Goal: Transaction & Acquisition: Purchase product/service

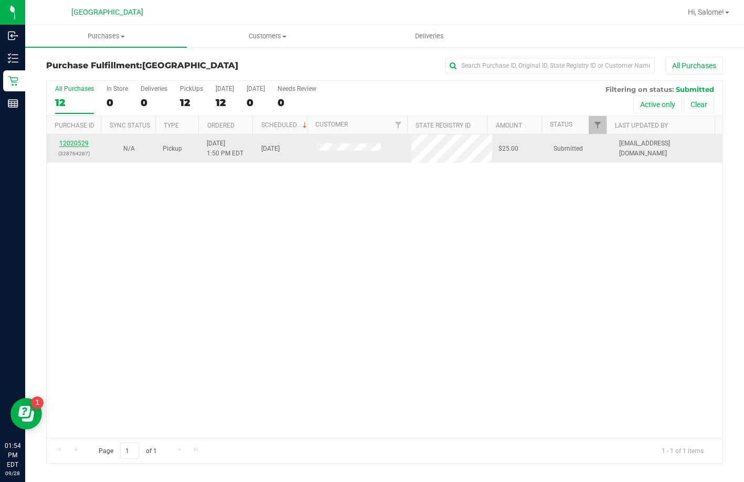
click at [83, 142] on link "12020529" at bounding box center [73, 143] width 29 height 7
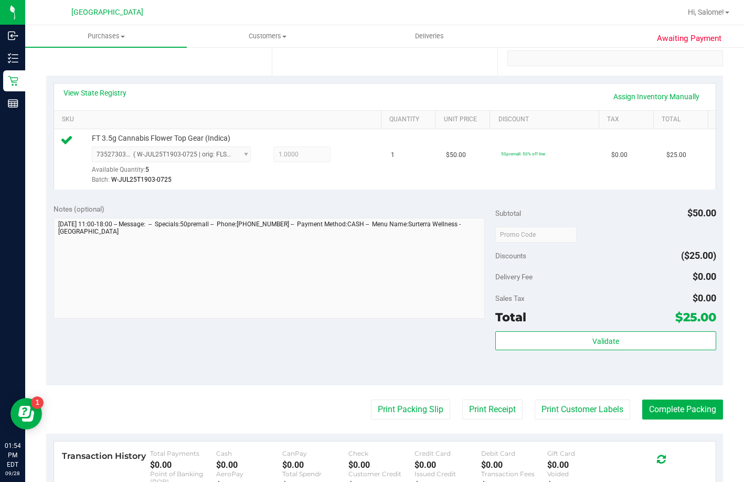
scroll to position [210, 0]
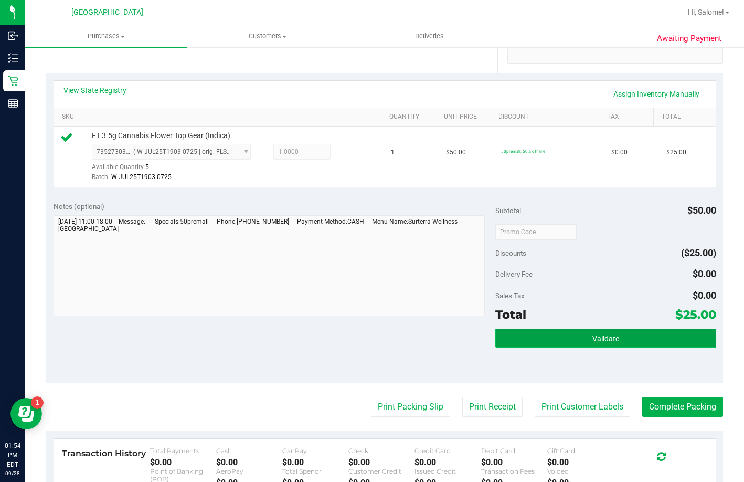
click at [600, 343] on span "Validate" at bounding box center [606, 338] width 27 height 8
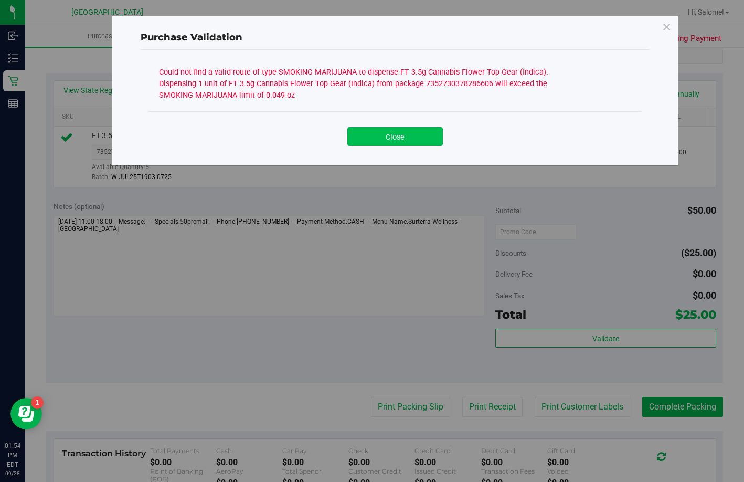
click at [383, 138] on button "Close" at bounding box center [396, 136] width 96 height 19
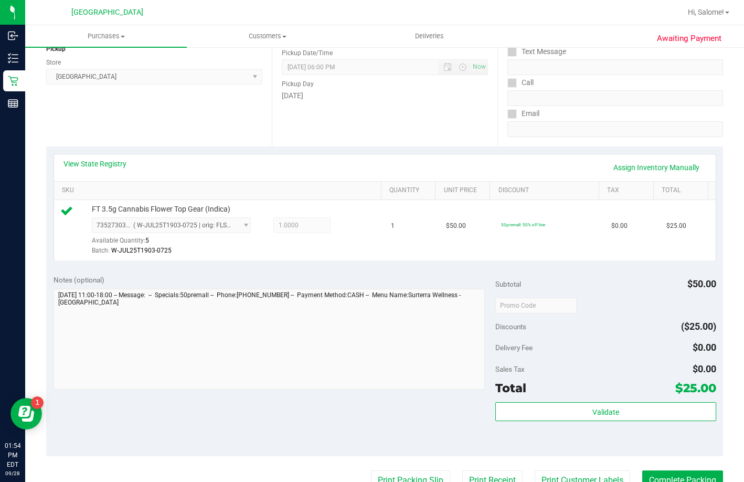
scroll to position [0, 0]
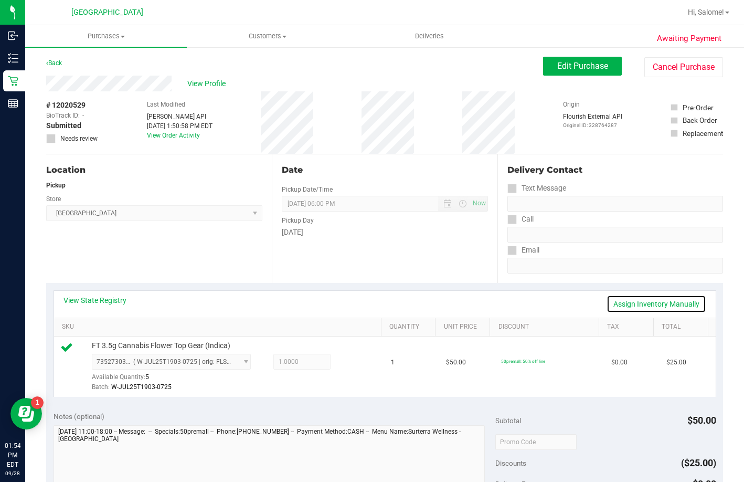
click at [687, 300] on link "Assign Inventory Manually" at bounding box center [657, 304] width 100 height 18
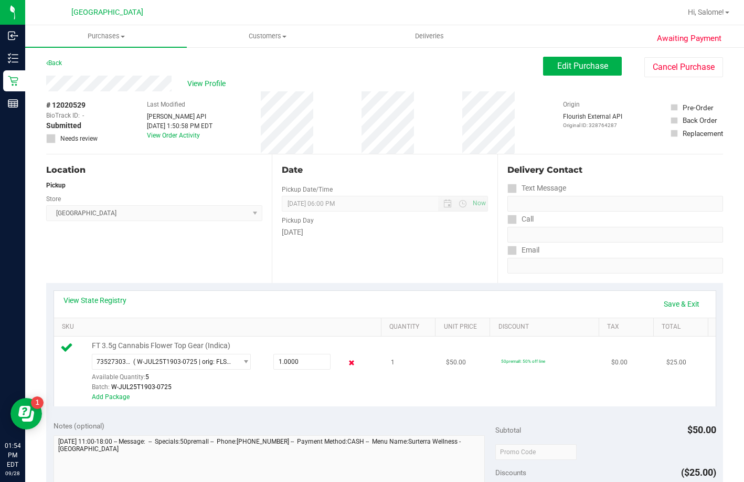
click at [346, 369] on icon at bounding box center [351, 363] width 11 height 12
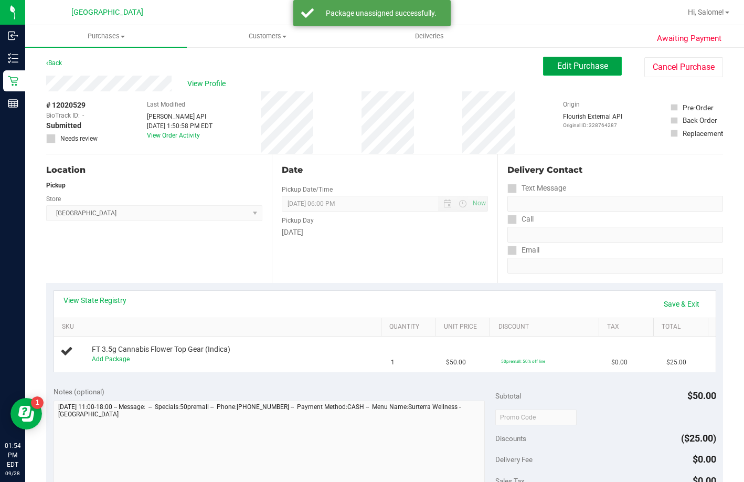
click at [596, 67] on span "Edit Purchase" at bounding box center [582, 66] width 51 height 10
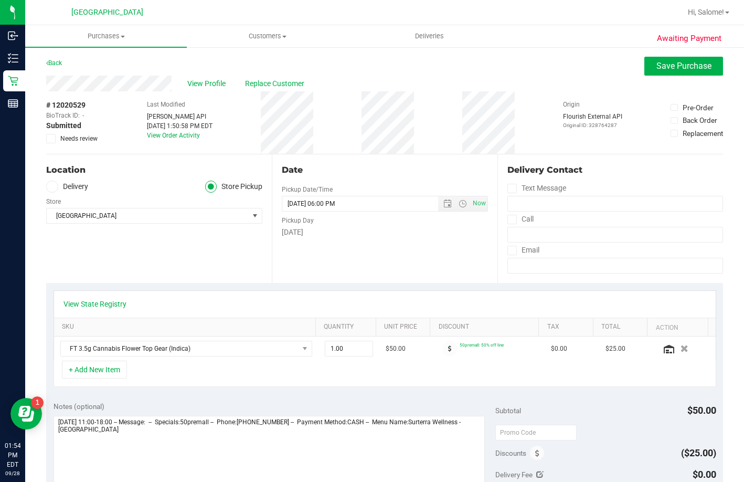
click at [54, 139] on span at bounding box center [50, 138] width 9 height 9
click at [0, 0] on input "Needs review" at bounding box center [0, 0] width 0 height 0
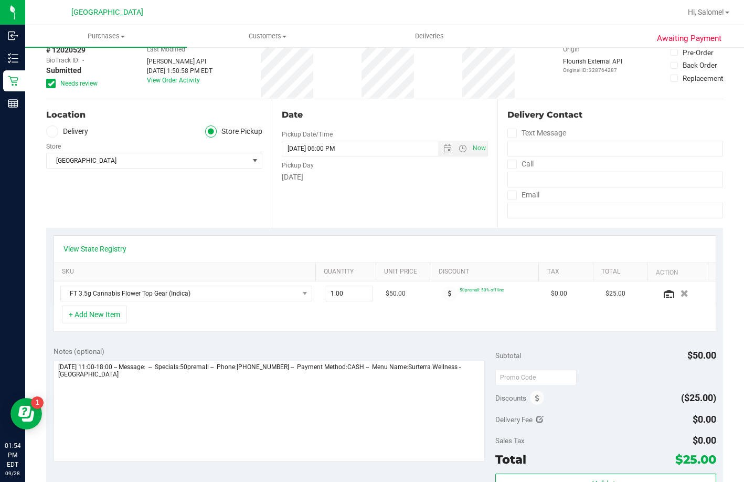
scroll to position [157, 0]
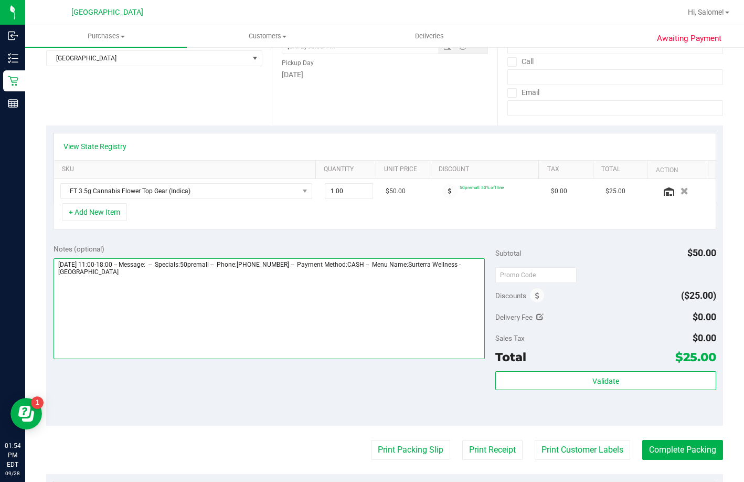
click at [291, 295] on textarea at bounding box center [270, 308] width 432 height 101
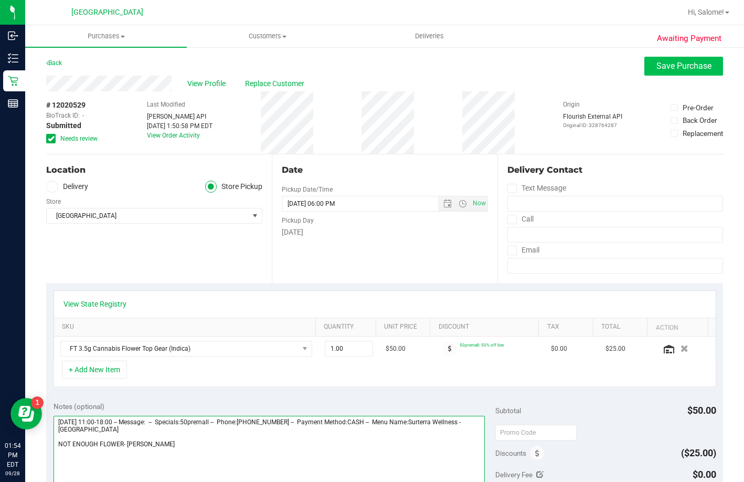
type textarea "[DATE] 11:00-18:00 -- Message: -- Specials:50premall -- Phone:[PHONE_NUMBER] --…"
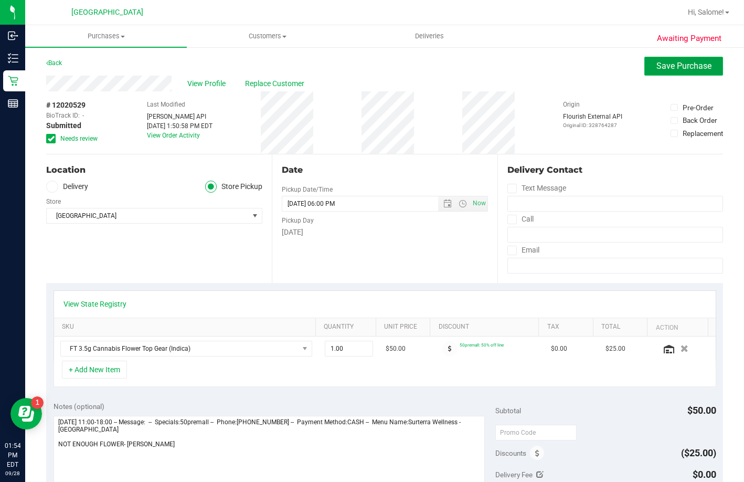
click at [691, 71] on button "Save Purchase" at bounding box center [684, 66] width 79 height 19
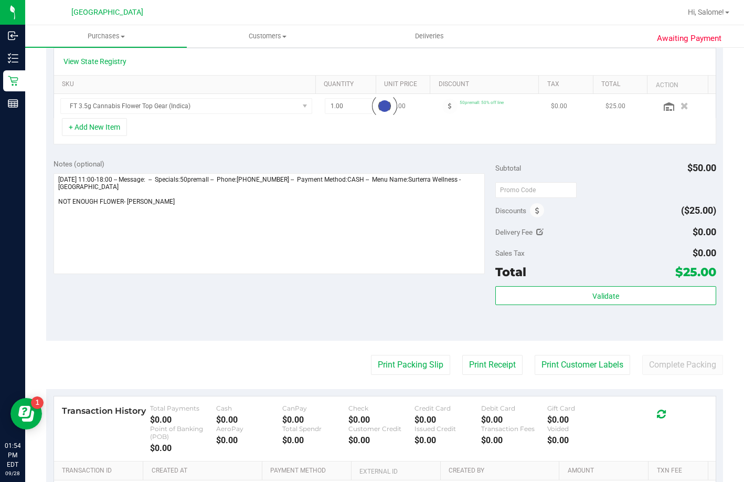
scroll to position [262, 0]
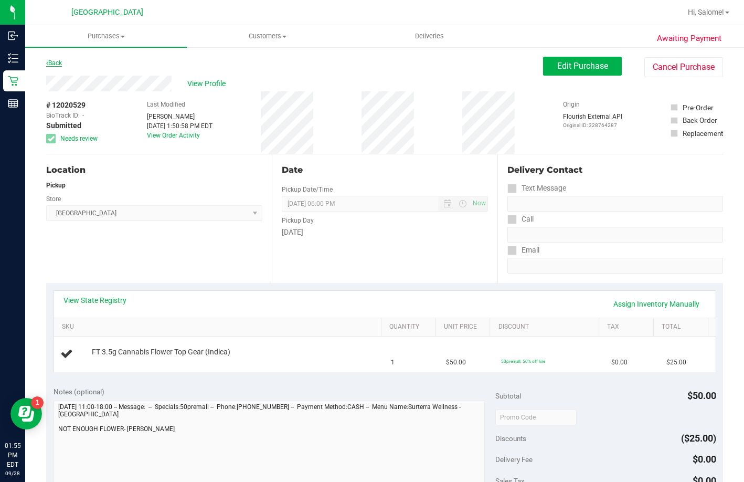
click at [49, 59] on link "Back" at bounding box center [54, 62] width 16 height 7
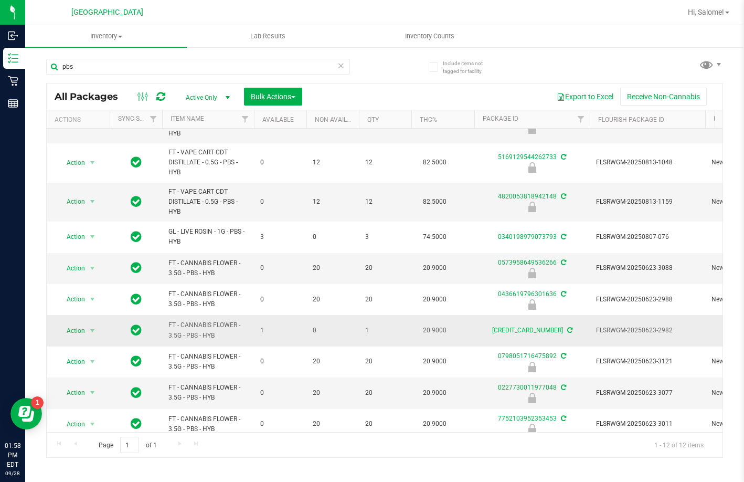
scroll to position [102, 0]
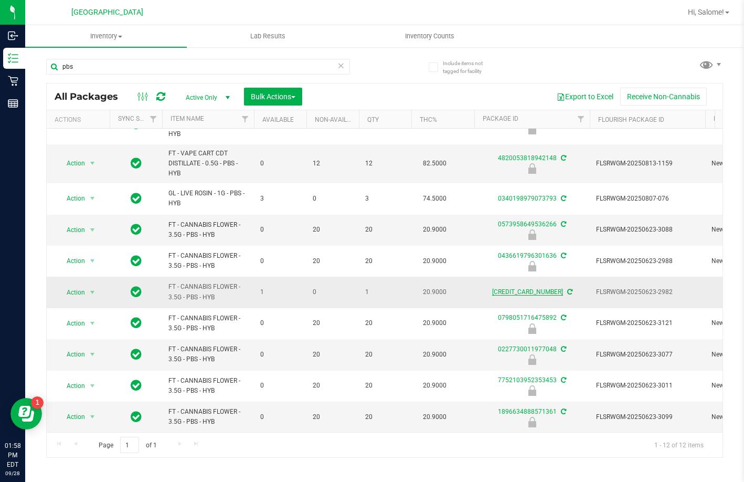
type input "pbs"
click at [534, 288] on link "[CREDIT_CARD_NUMBER]" at bounding box center [527, 291] width 71 height 7
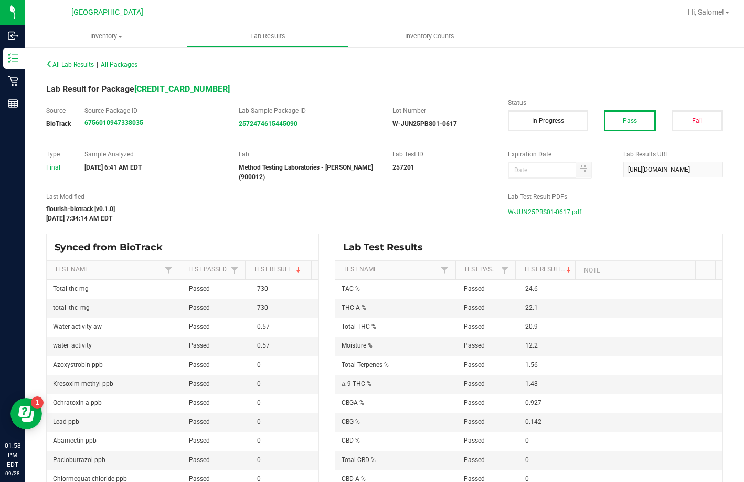
click at [559, 217] on span "W-JUN25PBS01-0617.pdf" at bounding box center [544, 212] width 73 height 16
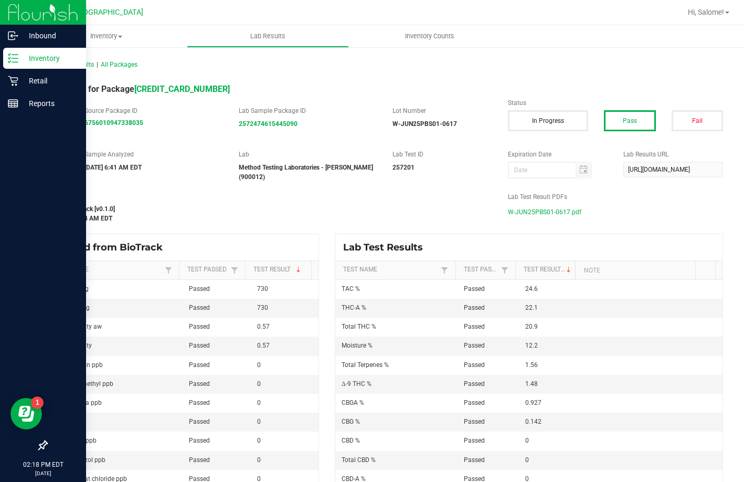
click at [14, 60] on icon at bounding box center [13, 58] width 10 height 10
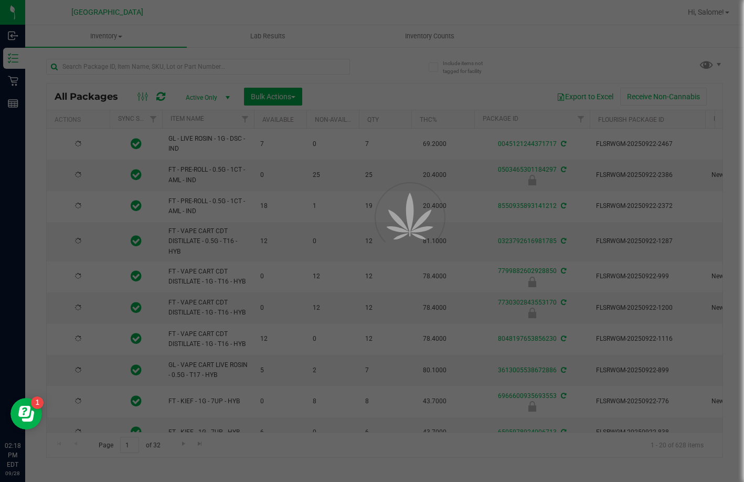
click at [216, 66] on div at bounding box center [372, 241] width 744 height 482
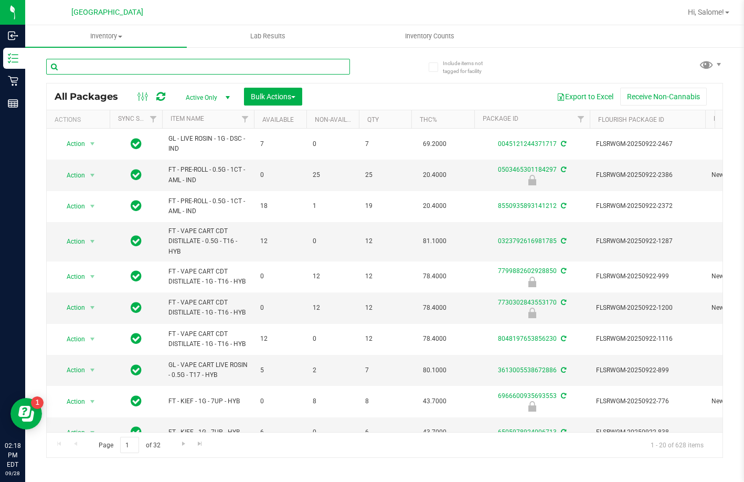
click at [208, 67] on input "text" at bounding box center [198, 67] width 304 height 16
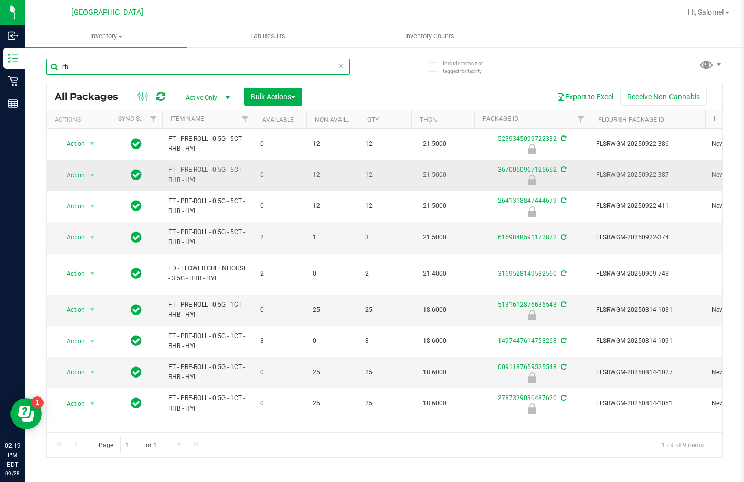
type input "r"
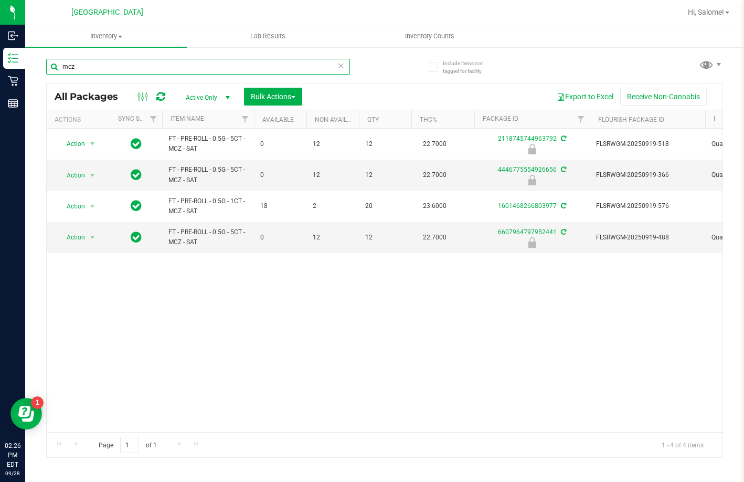
click at [164, 64] on input "mcz" at bounding box center [198, 67] width 304 height 16
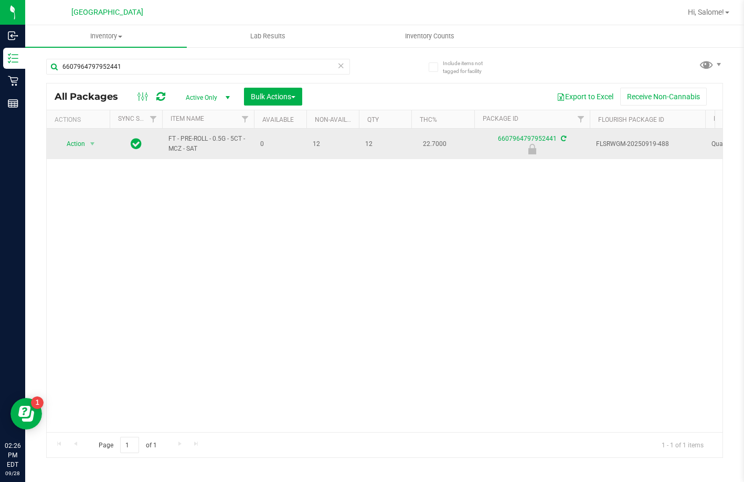
click at [232, 139] on span "FT - PRE-ROLL - 0.5G - 5CT - MCZ - SAT" at bounding box center [208, 144] width 79 height 20
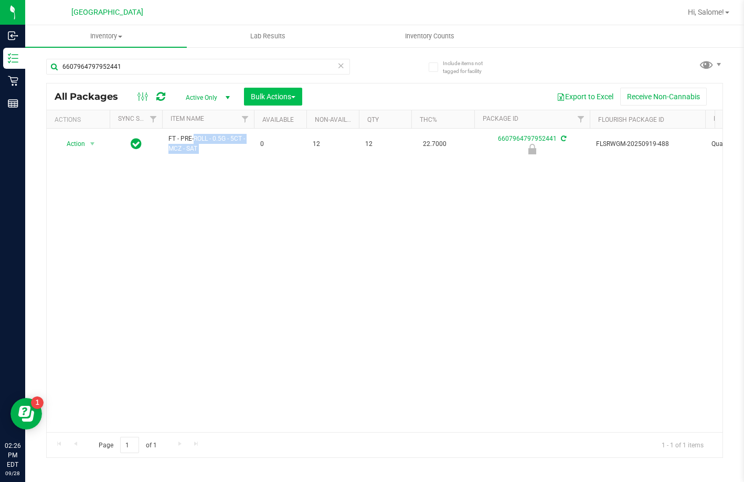
copy tr "FT - PRE-ROLL - 0.5G - 5CT - MCZ - SAT"
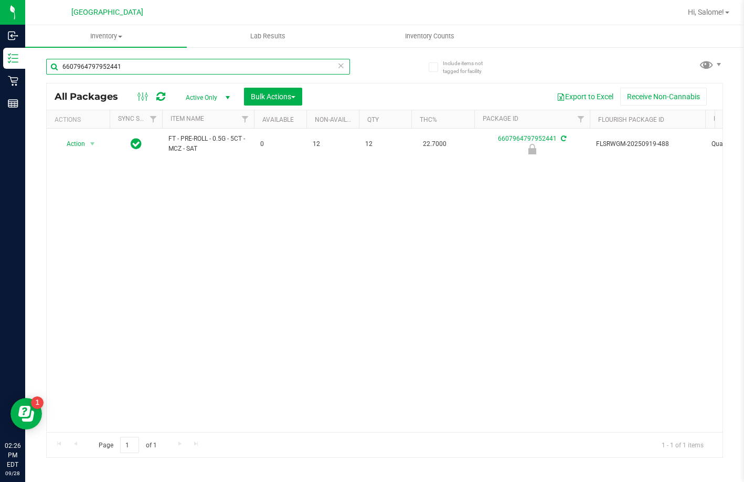
click at [267, 69] on input "6607964797952441" at bounding box center [198, 67] width 304 height 16
paste input "FT - PRE-ROLL - 0.5G - 5CT - MCZ - SAT"
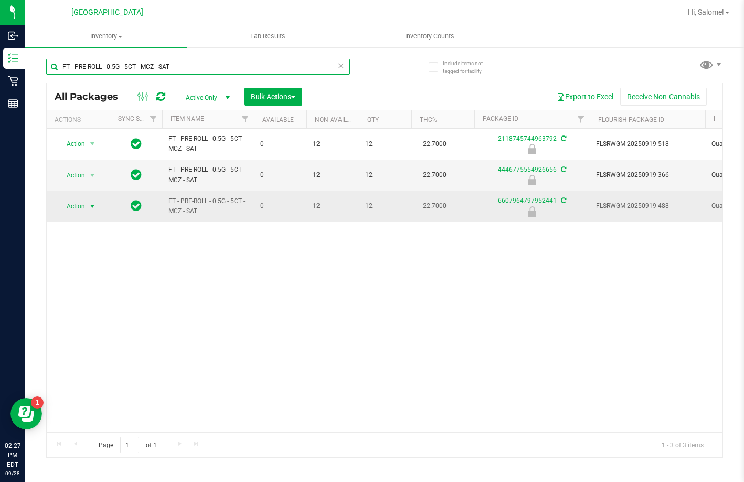
type input "FT - PRE-ROLL - 0.5G - 5CT - MCZ - SAT"
click at [73, 205] on span "Action" at bounding box center [71, 206] width 28 height 15
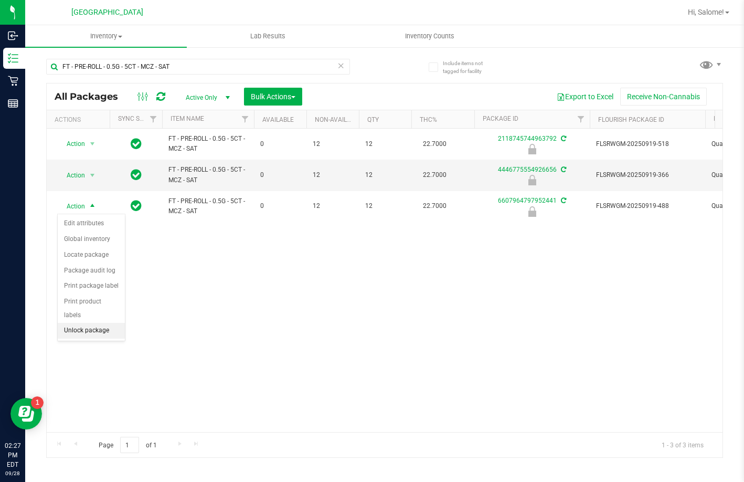
click at [86, 323] on li "Unlock package" at bounding box center [91, 331] width 67 height 16
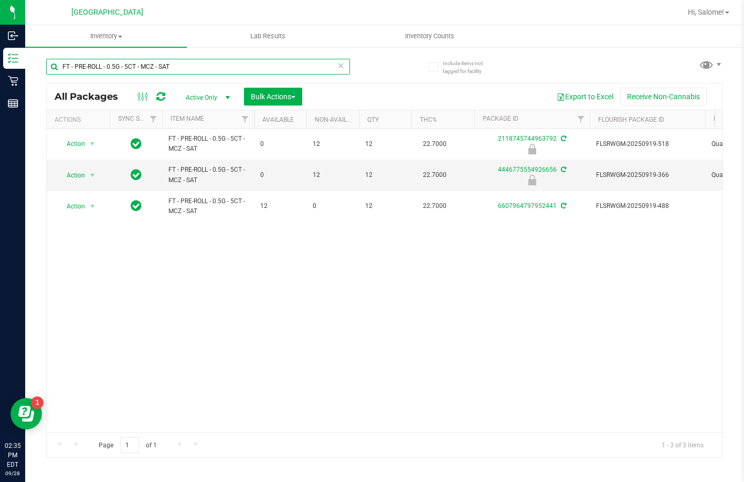
click at [222, 65] on input "FT - PRE-ROLL - 0.5G - 5CT - MCZ - SAT" at bounding box center [198, 67] width 304 height 16
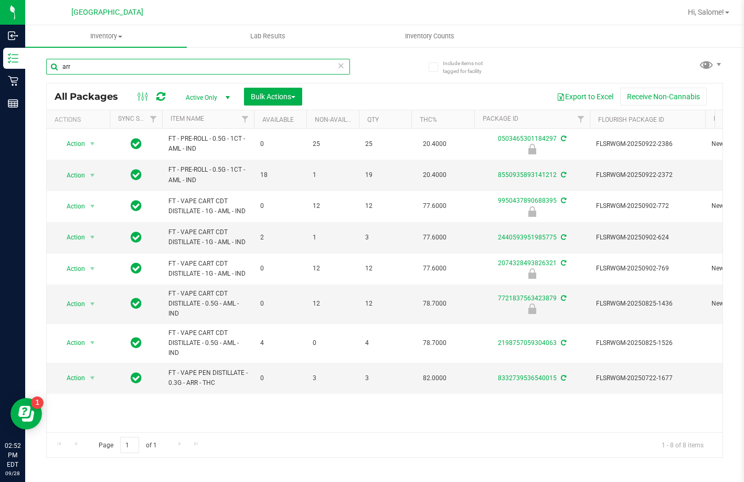
click at [152, 72] on input "arr" at bounding box center [198, 67] width 304 height 16
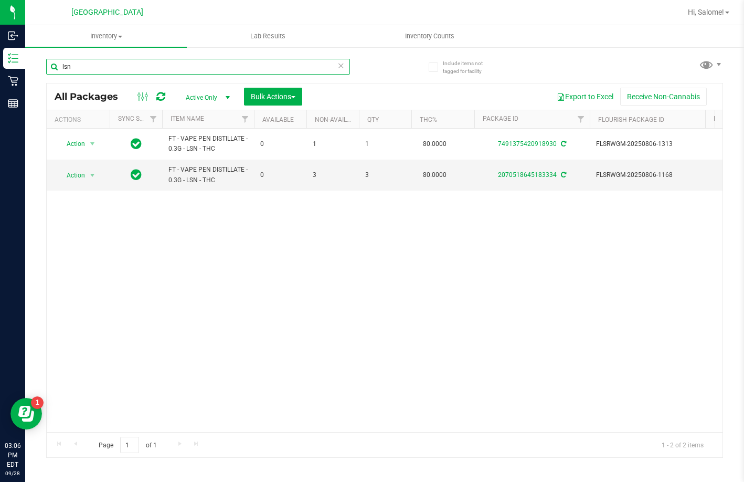
click at [221, 65] on input "lsn" at bounding box center [198, 67] width 304 height 16
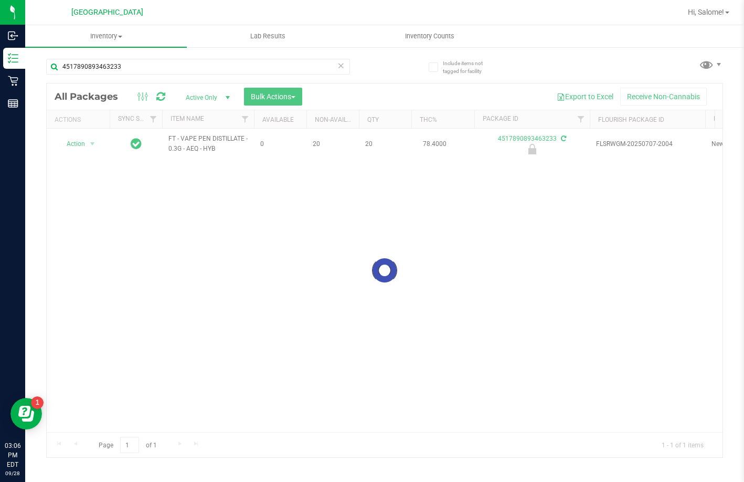
click at [216, 137] on div at bounding box center [385, 270] width 676 height 374
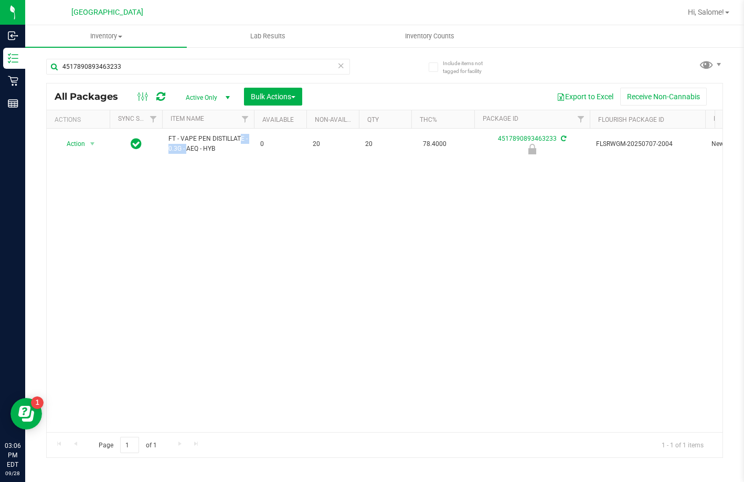
click at [219, 137] on span "FT - VAPE PEN DISTILLATE - 0.3G - AEQ - HYB" at bounding box center [208, 144] width 79 height 20
click at [254, 67] on input "4517890893463233" at bounding box center [198, 67] width 304 height 16
paste input "FT - VAPE PEN DISTILLATE - 0.3G - AEQ - HYB"
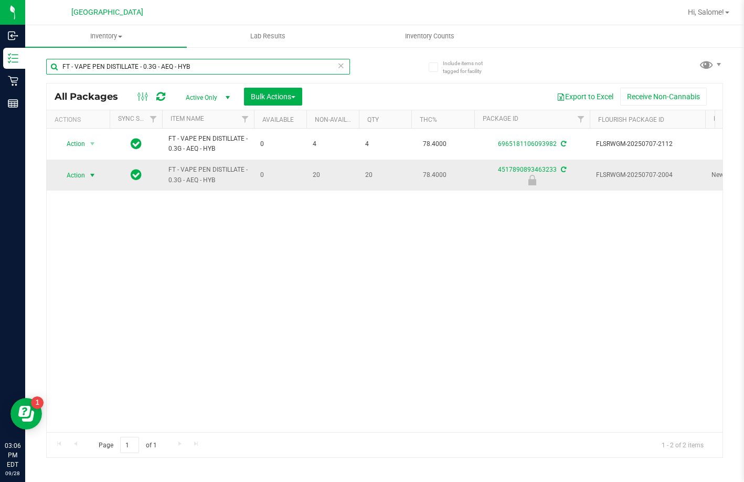
type input "FT - VAPE PEN DISTILLATE - 0.3G - AEQ - HYB"
click at [82, 174] on span "Action" at bounding box center [71, 175] width 28 height 15
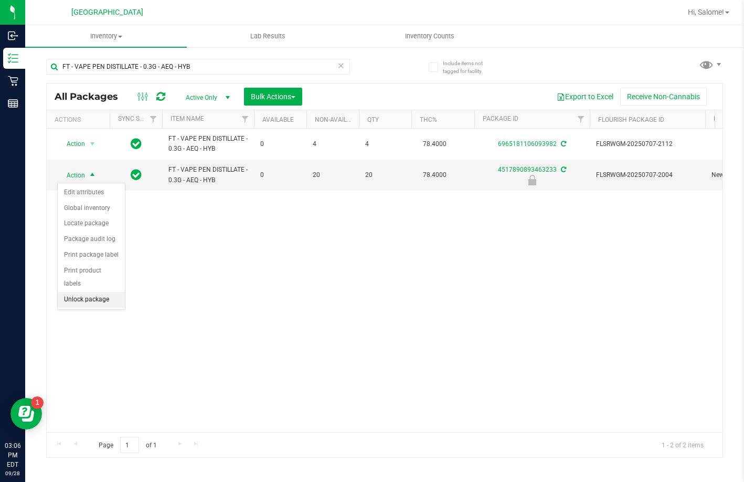
click at [81, 292] on li "Unlock package" at bounding box center [91, 300] width 67 height 16
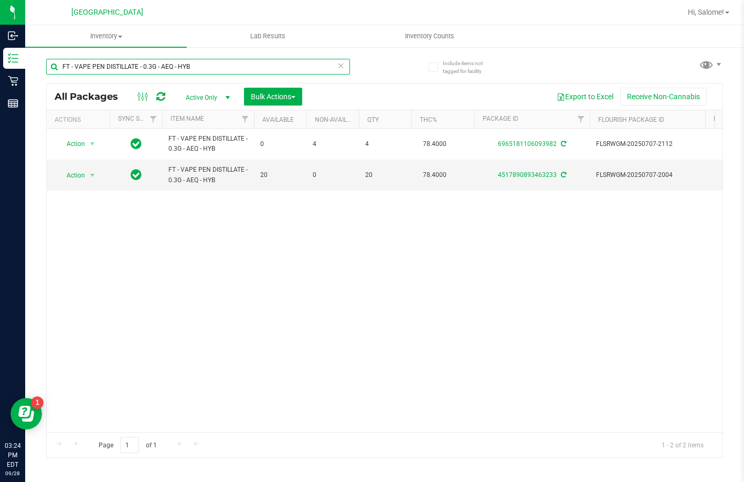
click at [206, 63] on input "FT - VAPE PEN DISTILLATE - 0.3G - AEQ - HYB" at bounding box center [198, 67] width 304 height 16
type input "htm"
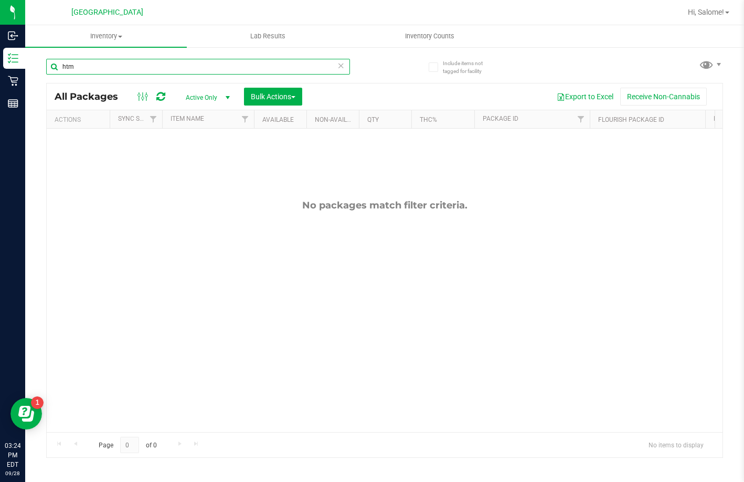
click at [202, 68] on input "htm" at bounding box center [198, 67] width 304 height 16
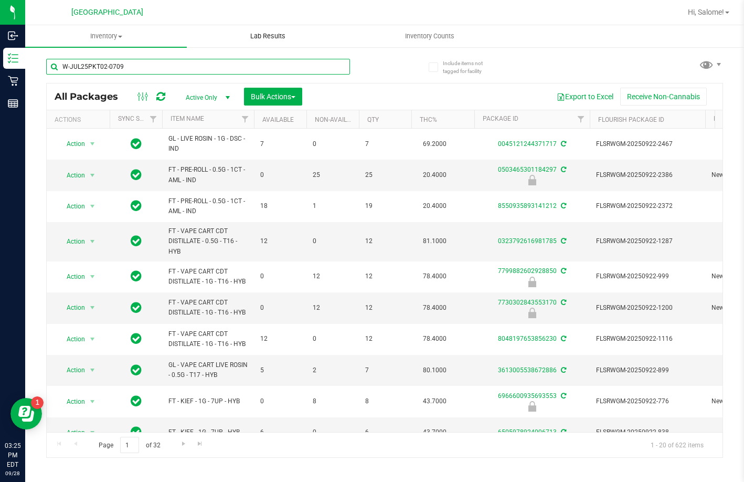
type input "W-JUL25PKT02-0709"
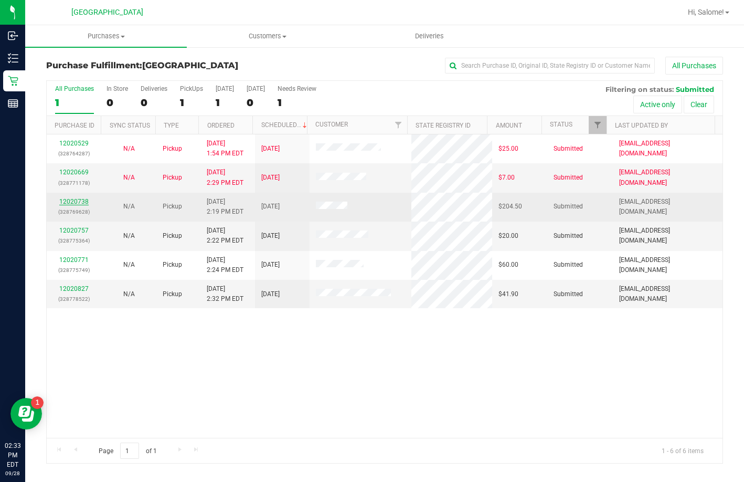
click at [81, 205] on link "12020738" at bounding box center [73, 201] width 29 height 7
click at [75, 200] on link "12020738" at bounding box center [73, 201] width 29 height 7
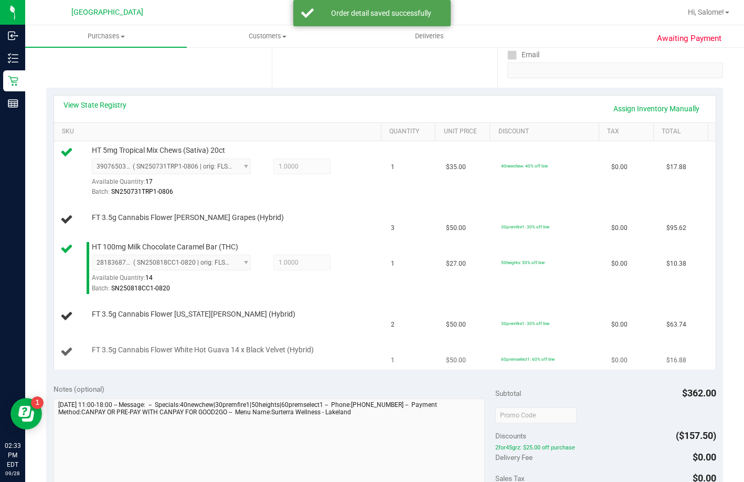
scroll to position [210, 0]
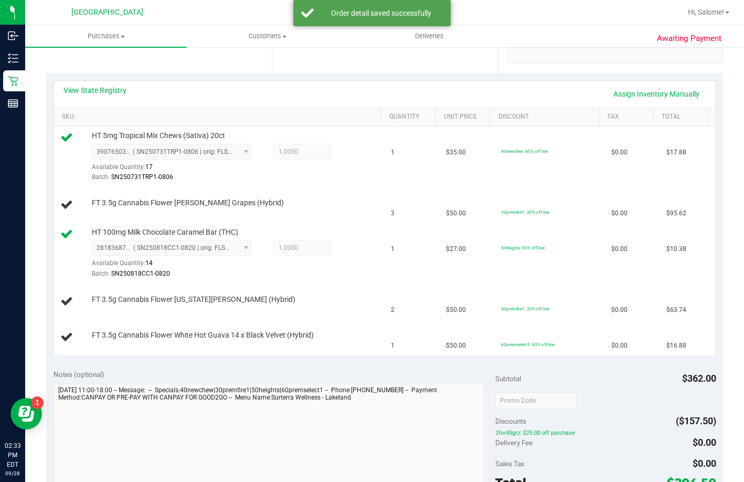
click at [114, 85] on div "View State Registry Assign Inventory Manually" at bounding box center [385, 94] width 662 height 27
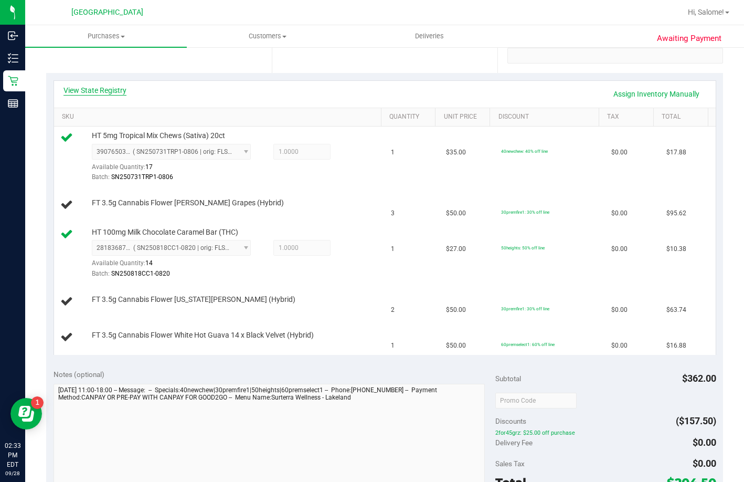
click at [114, 93] on link "View State Registry" at bounding box center [95, 90] width 63 height 10
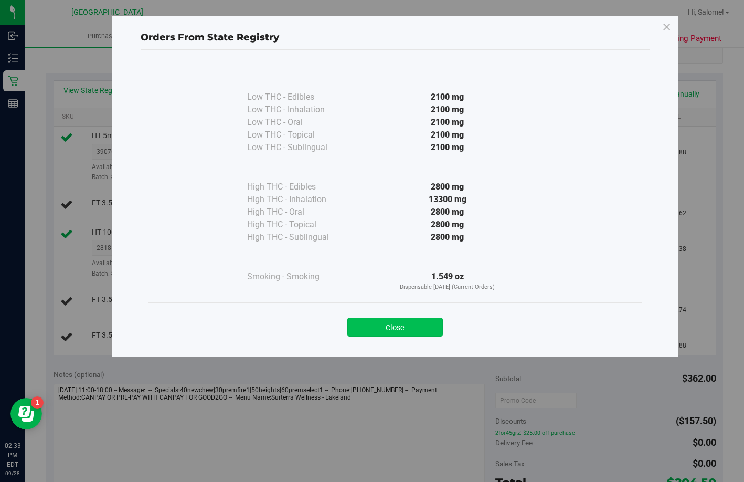
click at [414, 330] on button "Close" at bounding box center [396, 327] width 96 height 19
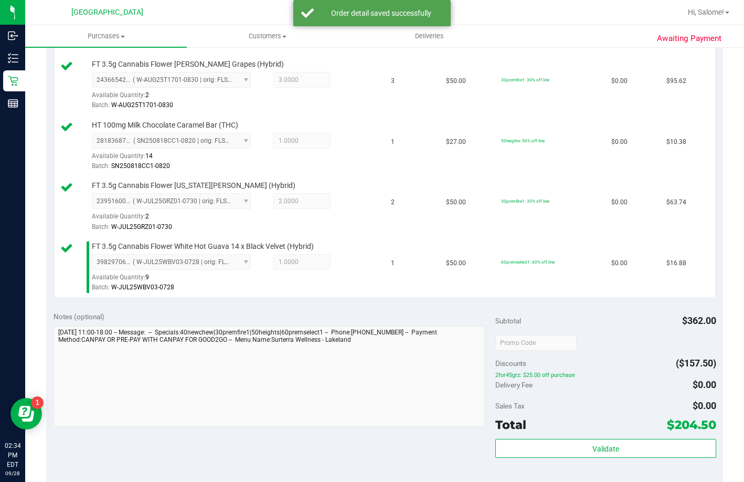
scroll to position [525, 0]
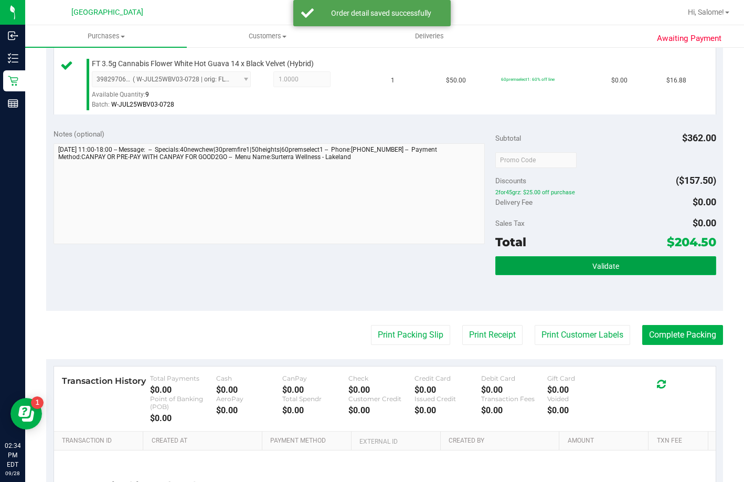
click at [616, 275] on button "Validate" at bounding box center [606, 265] width 221 height 19
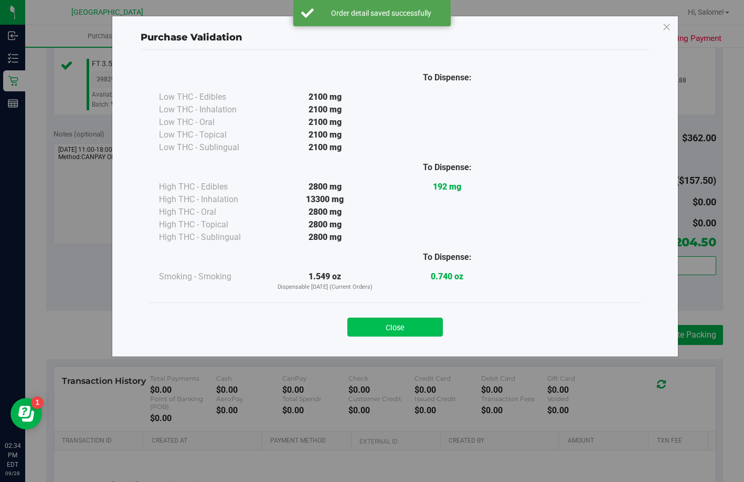
click at [403, 334] on button "Close" at bounding box center [396, 327] width 96 height 19
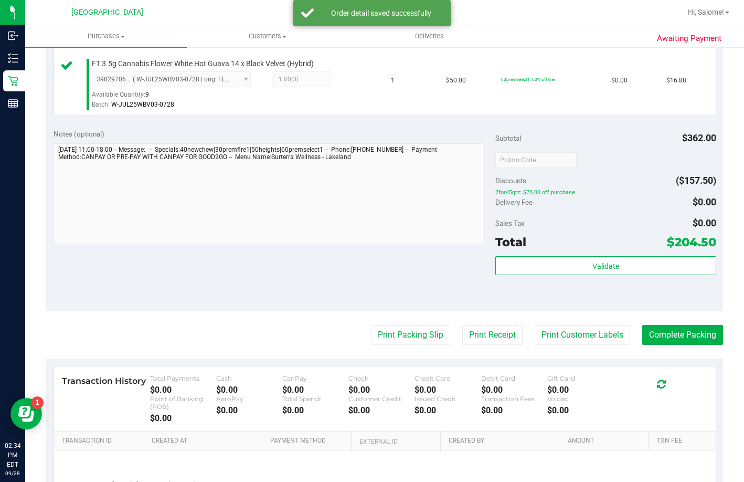
click at [416, 416] on purchase-details "Back Edit Purchase Cancel Purchase View Profile # 12020738 BioTrack ID: - Submi…" at bounding box center [384, 48] width 677 height 1032
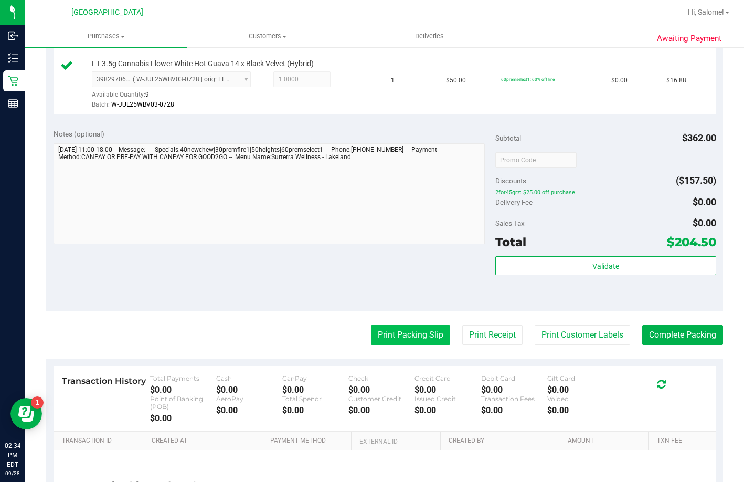
click at [421, 345] on button "Print Packing Slip" at bounding box center [410, 335] width 79 height 20
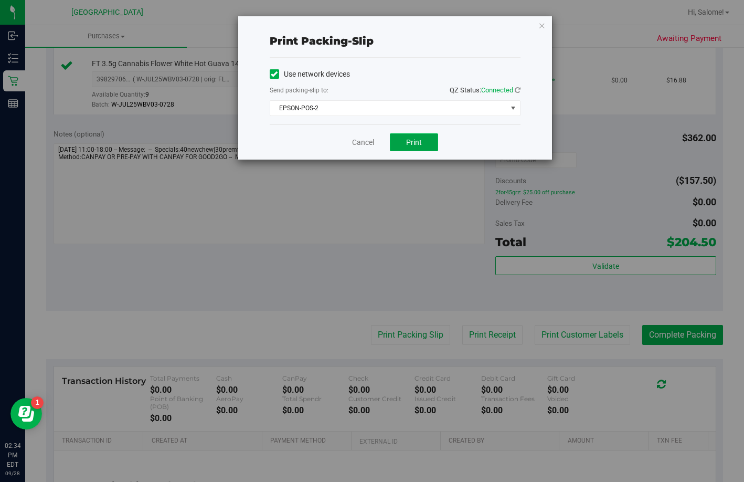
click at [416, 142] on span "Print" at bounding box center [414, 142] width 16 height 8
click at [360, 145] on link "Cancel" at bounding box center [363, 142] width 22 height 11
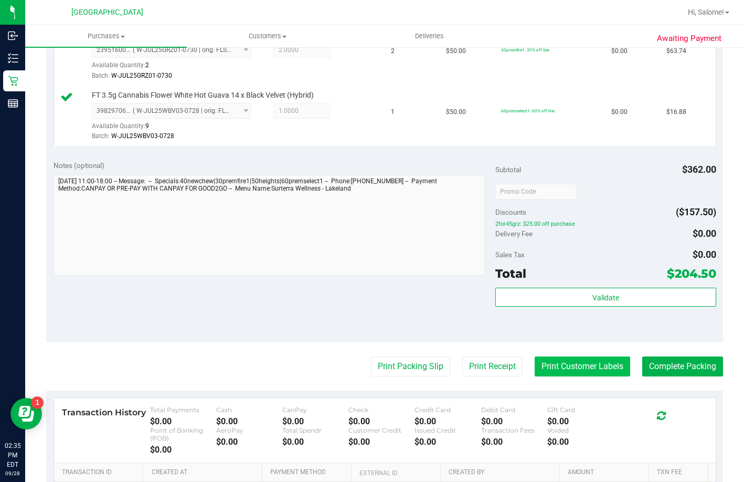
scroll to position [577, 0]
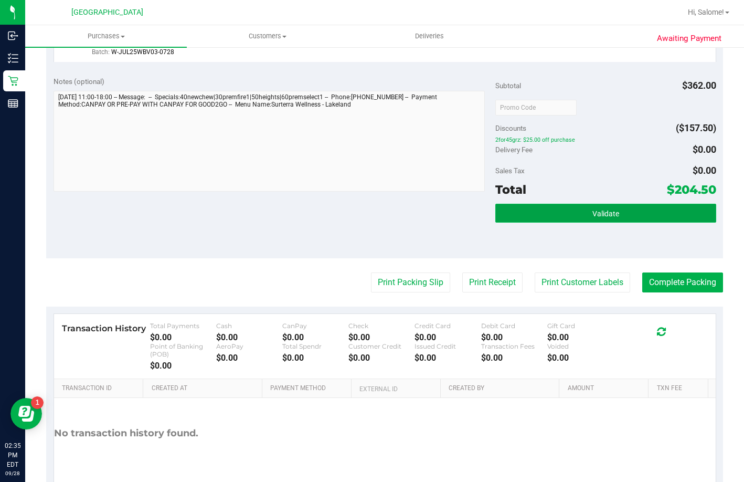
click at [643, 223] on button "Validate" at bounding box center [606, 213] width 221 height 19
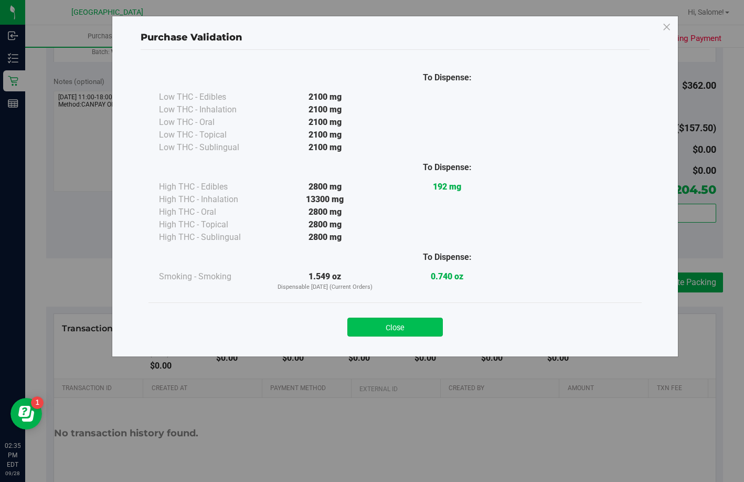
click at [409, 330] on button "Close" at bounding box center [396, 327] width 96 height 19
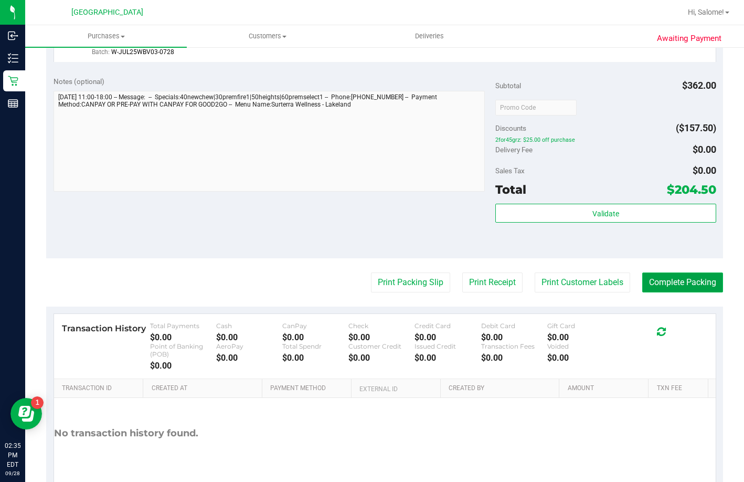
click at [696, 292] on button "Complete Packing" at bounding box center [683, 282] width 81 height 20
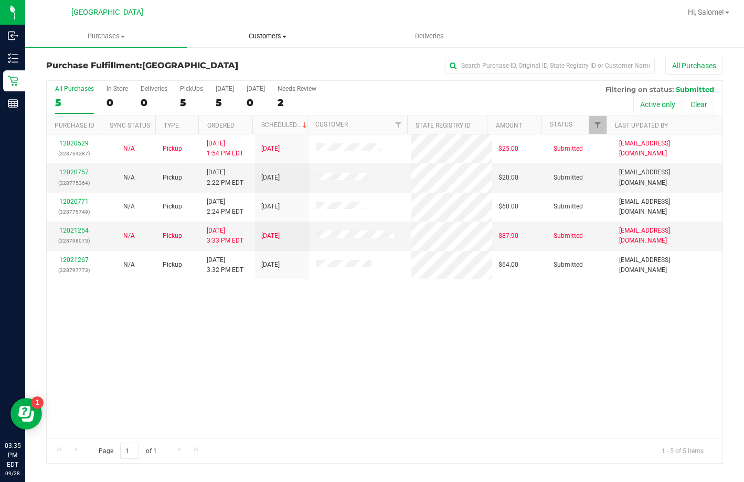
click at [265, 35] on span "Customers" at bounding box center [267, 35] width 161 height 9
click at [266, 57] on li "All customers" at bounding box center [268, 63] width 162 height 13
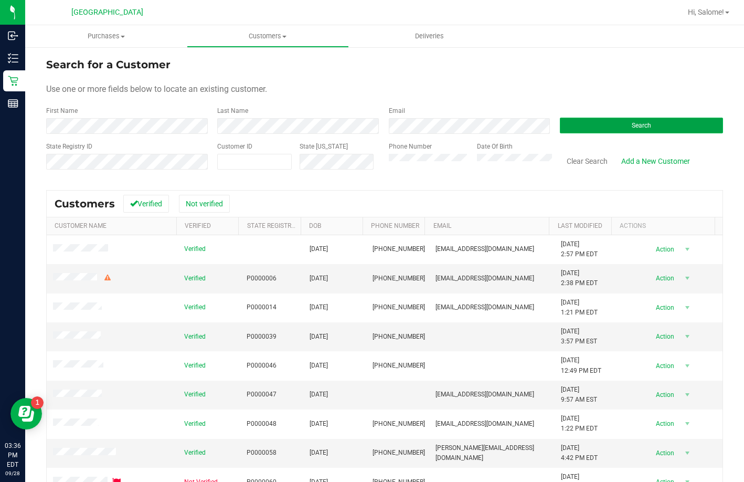
click at [617, 125] on button "Search" at bounding box center [641, 126] width 163 height 16
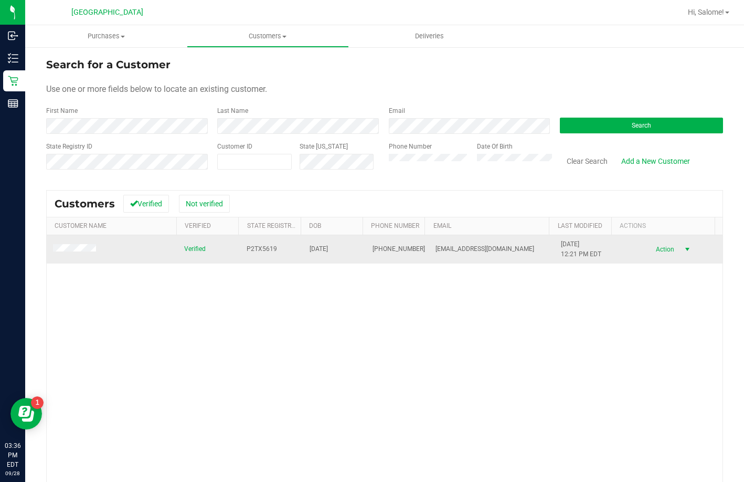
click at [683, 250] on span "select" at bounding box center [687, 249] width 8 height 8
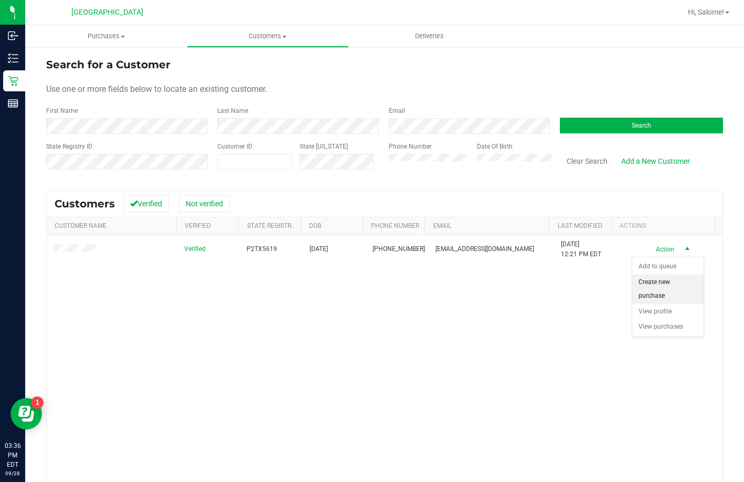
click at [658, 287] on li "Create new purchase" at bounding box center [668, 289] width 71 height 29
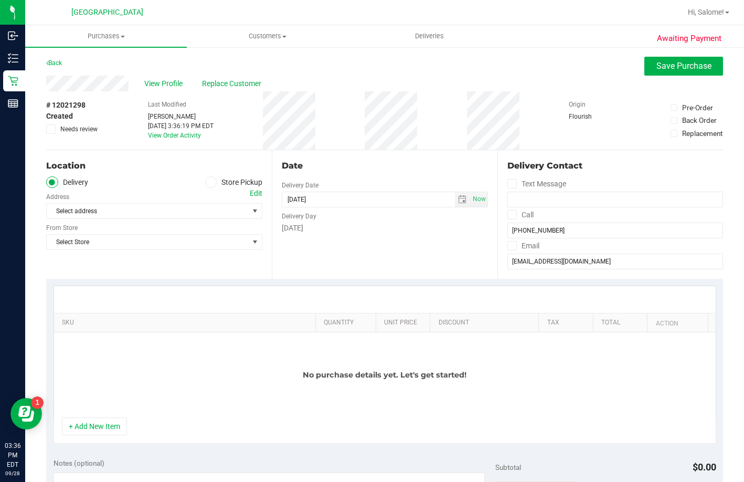
click at [201, 180] on ul "Delivery Store Pickup" at bounding box center [154, 182] width 216 height 12
click at [210, 182] on icon at bounding box center [211, 182] width 6 height 0
click at [0, 0] on input "Store Pickup" at bounding box center [0, 0] width 0 height 0
click at [181, 215] on span "Select Store" at bounding box center [148, 211] width 202 height 15
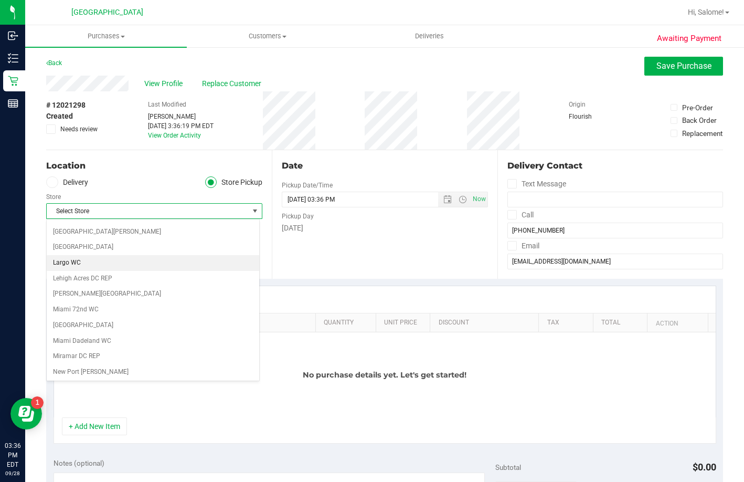
scroll to position [262, 0]
click at [114, 260] on li "[GEOGRAPHIC_DATA]" at bounding box center [153, 263] width 213 height 16
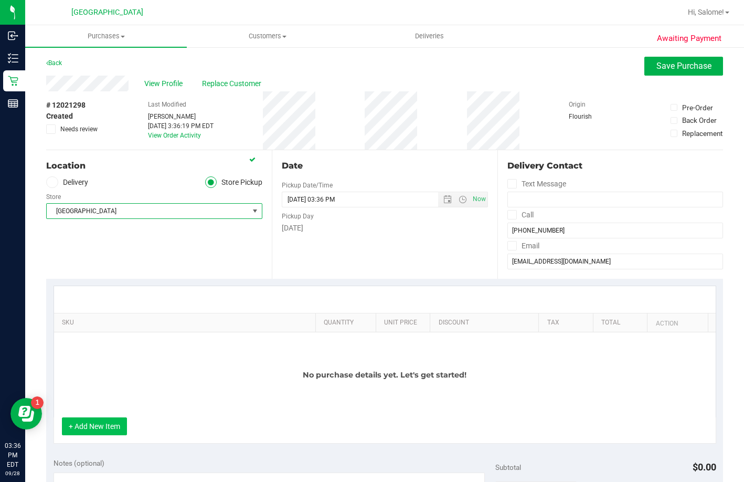
click at [83, 428] on button "+ Add New Item" at bounding box center [94, 426] width 65 height 18
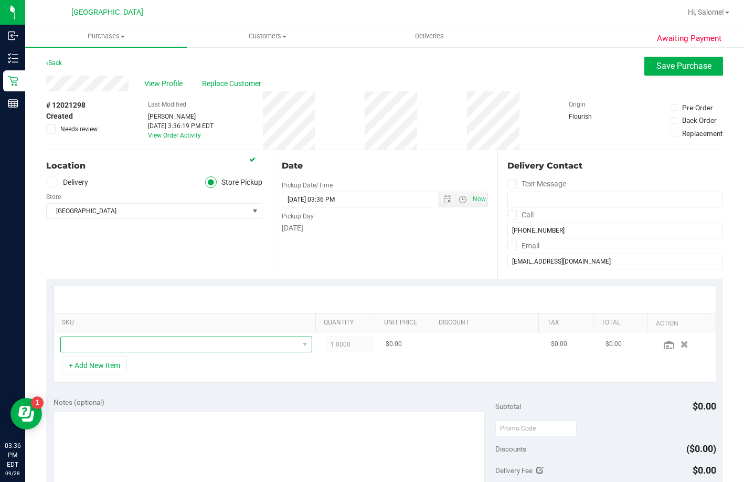
click at [126, 348] on span "NO DATA FOUND" at bounding box center [180, 344] width 238 height 15
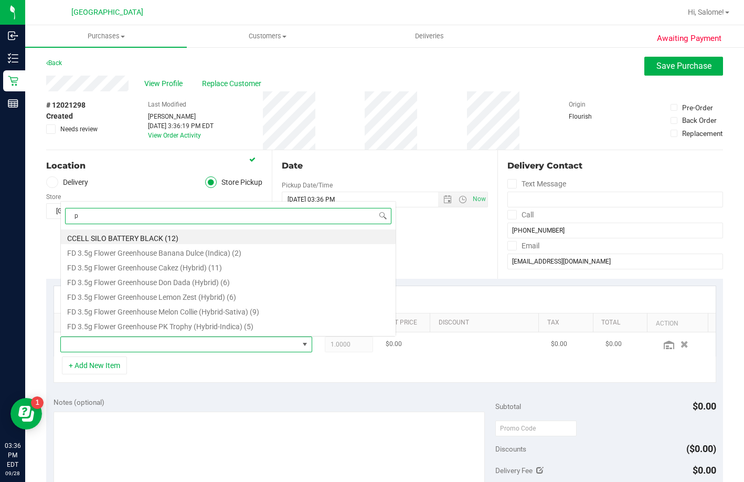
scroll to position [16, 243]
type input "pbs"
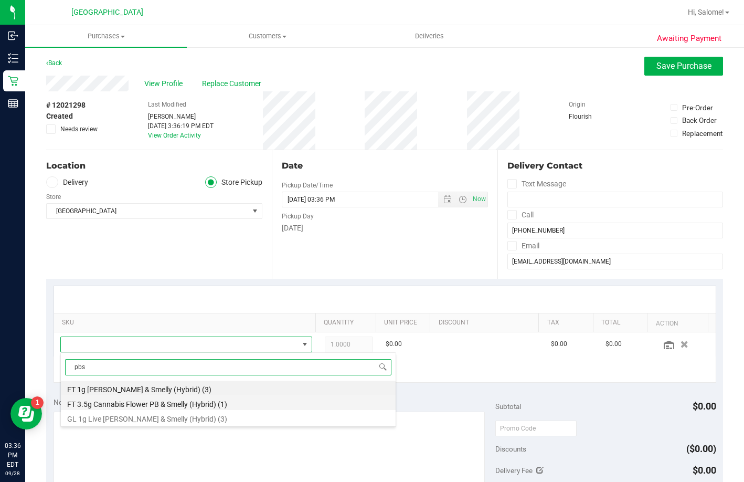
click at [201, 406] on li "FT 3.5g Cannabis Flower PB & Smelly (Hybrid) (1)" at bounding box center [228, 402] width 335 height 15
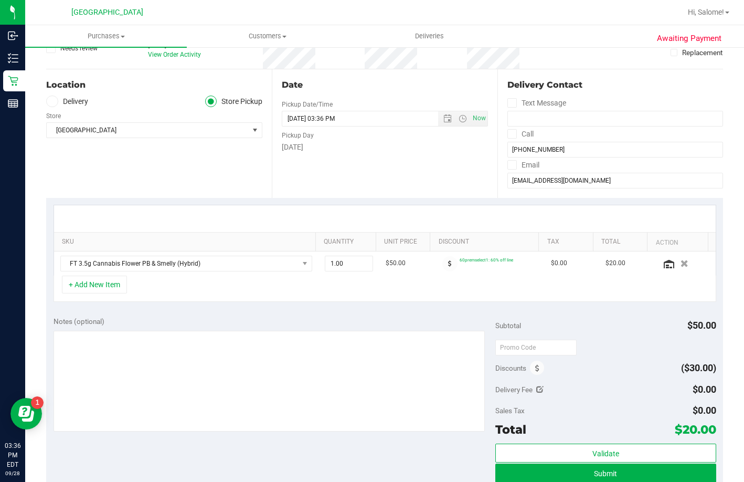
scroll to position [0, 0]
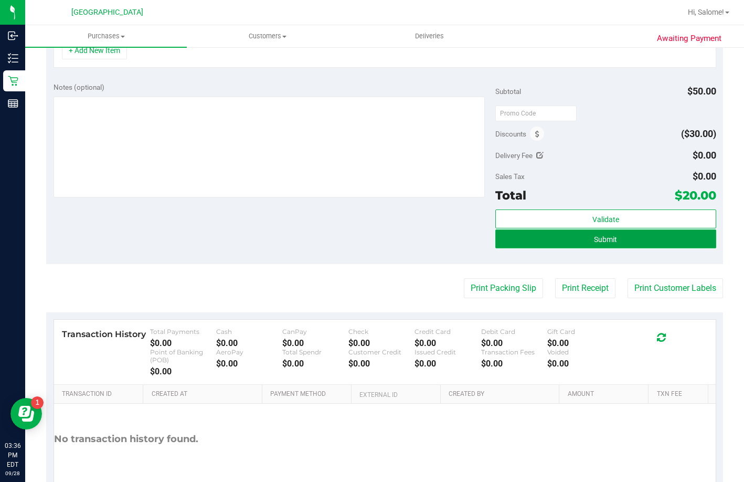
click at [636, 246] on button "Submit" at bounding box center [606, 238] width 221 height 19
